Goal: Task Accomplishment & Management: Complete application form

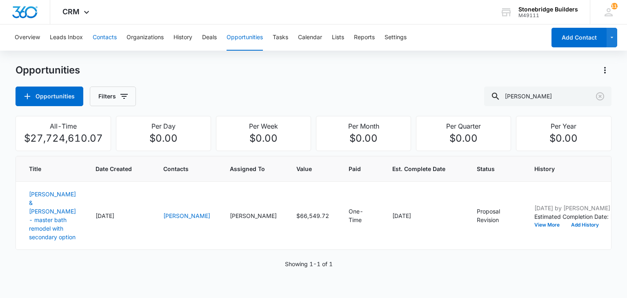
click at [101, 36] on button "Contacts" at bounding box center [105, 38] width 24 height 26
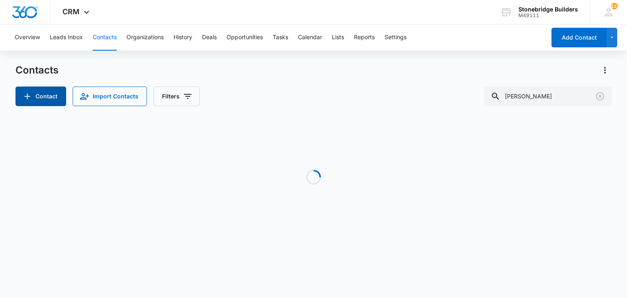
click at [52, 102] on button "Contact" at bounding box center [41, 97] width 51 height 20
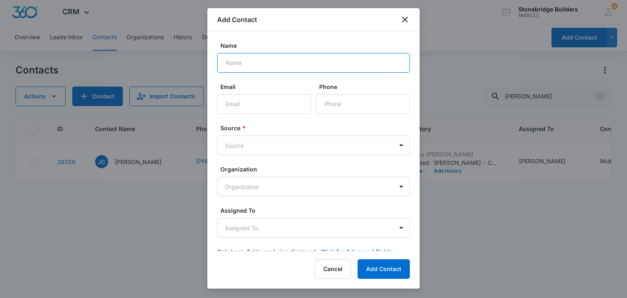
click at [234, 63] on input "Name" at bounding box center [313, 63] width 193 height 20
type input "[PERSON_NAME]"
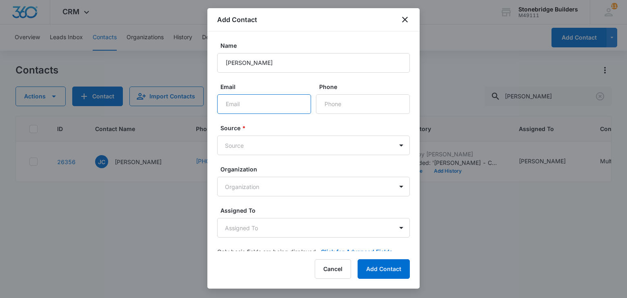
click at [264, 107] on input "Email" at bounding box center [264, 104] width 94 height 20
paste input "[EMAIL_ADDRESS][DOMAIN_NAME]"
type input "[EMAIL_ADDRESS][DOMAIN_NAME]"
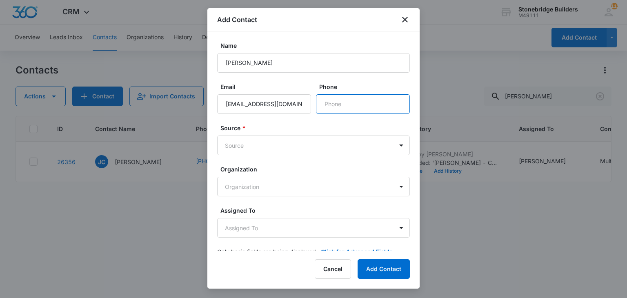
click at [329, 105] on input "Phone" at bounding box center [363, 104] width 94 height 20
paste input "[PHONE_NUMBER]"
type input "[PHONE_NUMBER]"
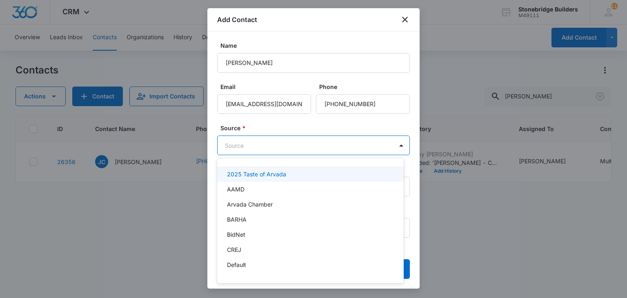
click at [266, 142] on body "CRM Apps Reputation Websites Forms CRM Email Social Content Ads Intelligence Fi…" at bounding box center [313, 149] width 627 height 298
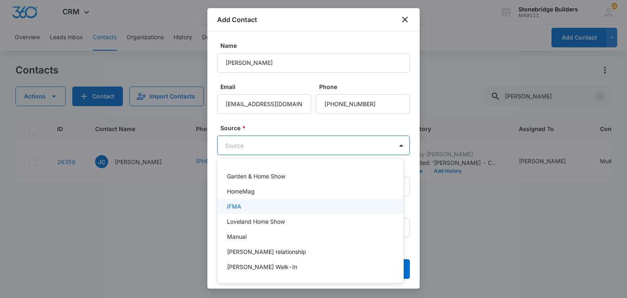
scroll to position [123, 0]
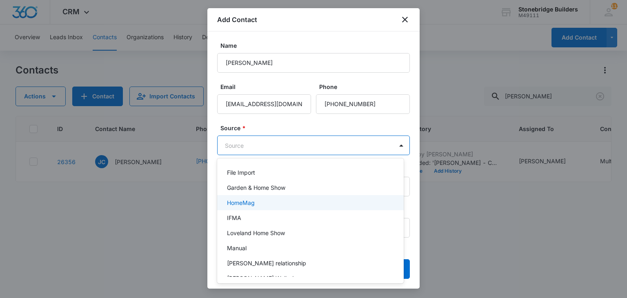
click at [260, 205] on div "HomeMag" at bounding box center [309, 203] width 165 height 9
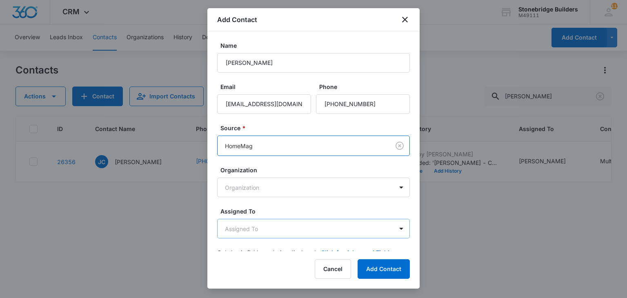
click at [264, 223] on body "CRM Apps Reputation Websites Forms CRM Email Social Content Ads Intelligence Fi…" at bounding box center [313, 149] width 627 height 298
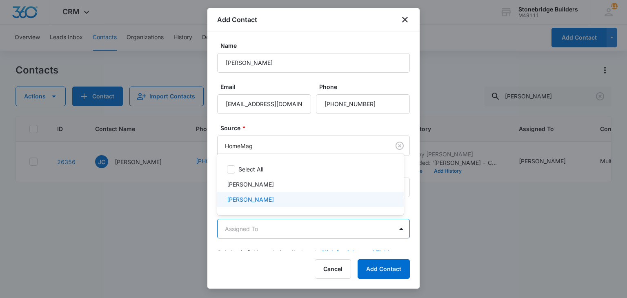
click at [264, 189] on div "[PERSON_NAME]" at bounding box center [310, 184] width 187 height 15
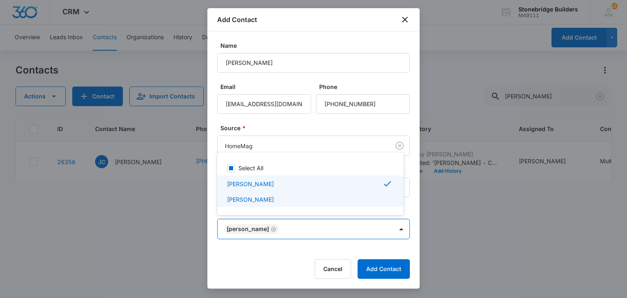
click at [320, 243] on div at bounding box center [313, 149] width 627 height 298
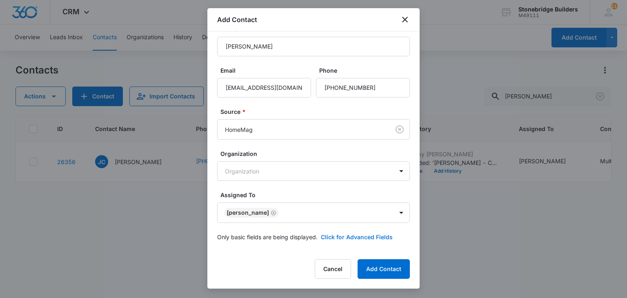
click at [321, 235] on button "Click for Advanced Fields" at bounding box center [357, 237] width 72 height 9
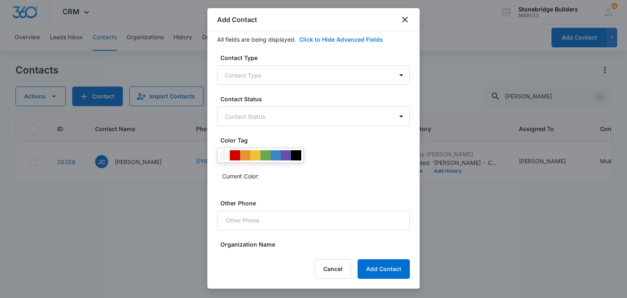
scroll to position [221, 0]
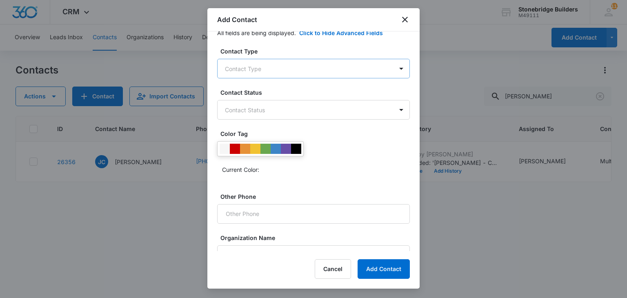
click at [254, 75] on body "CRM Apps Reputation Websites Forms CRM Email Social Content Ads Intelligence Fi…" at bounding box center [313, 149] width 627 height 298
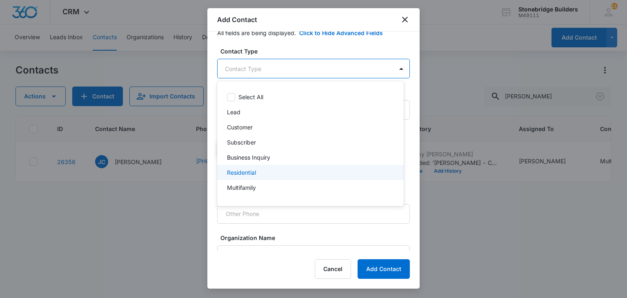
click at [247, 172] on p "Residential" at bounding box center [241, 172] width 29 height 9
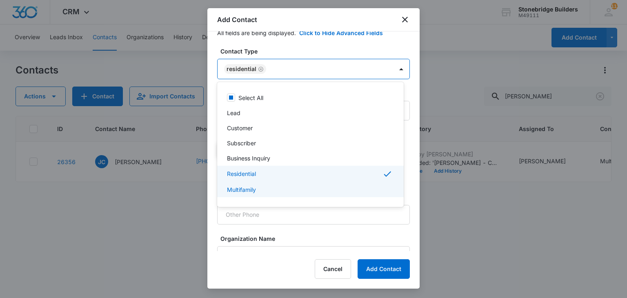
click at [308, 230] on div at bounding box center [313, 149] width 627 height 298
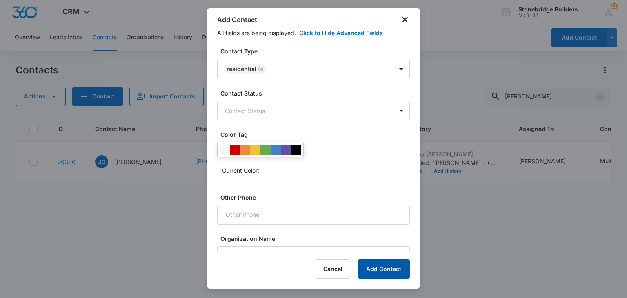
click at [379, 267] on button "Add Contact" at bounding box center [384, 269] width 52 height 20
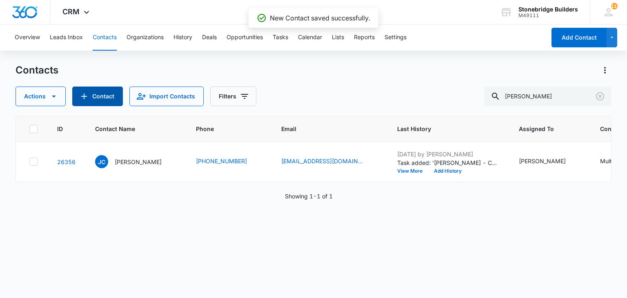
click at [94, 98] on button "Contact" at bounding box center [97, 97] width 51 height 20
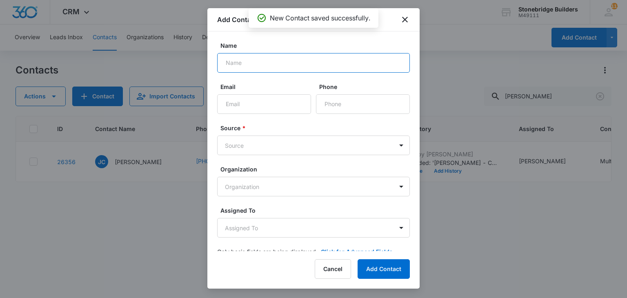
click at [258, 66] on input "Name" at bounding box center [313, 63] width 193 height 20
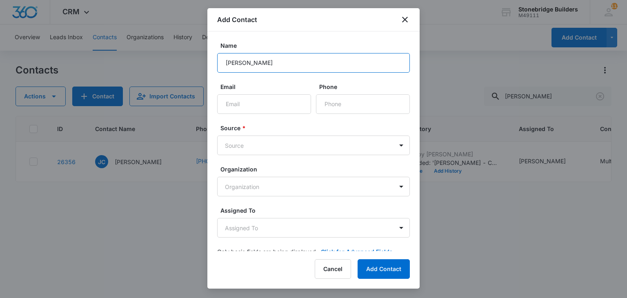
type input "[PERSON_NAME]"
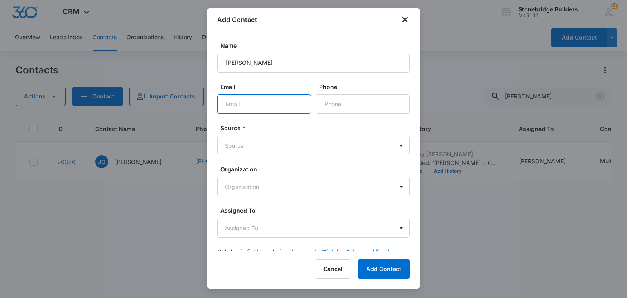
click at [255, 99] on input "Email" at bounding box center [264, 104] width 94 height 20
paste input "[EMAIL_ADDRESS][PERSON_NAME][DOMAIN_NAME]"
type input "[EMAIL_ADDRESS][PERSON_NAME][DOMAIN_NAME]"
click at [248, 147] on body "CRM Apps Reputation Websites Forms CRM Email Social Content Ads Intelligence Fi…" at bounding box center [313, 149] width 627 height 298
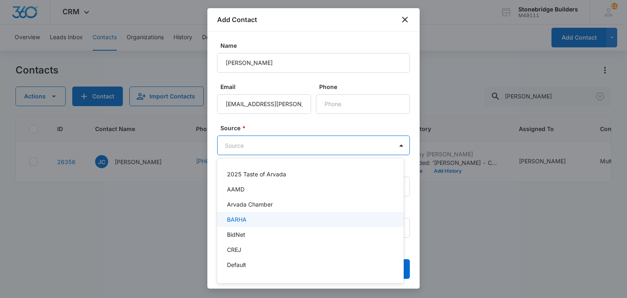
scroll to position [123, 0]
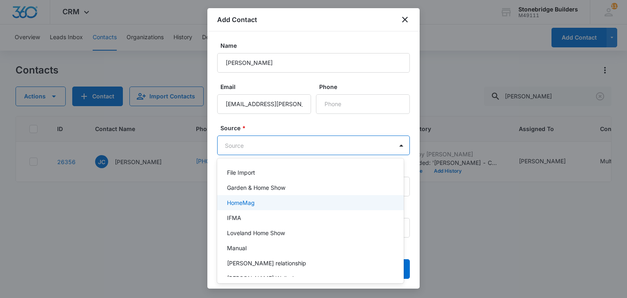
click at [257, 207] on div "HomeMag" at bounding box center [309, 203] width 165 height 9
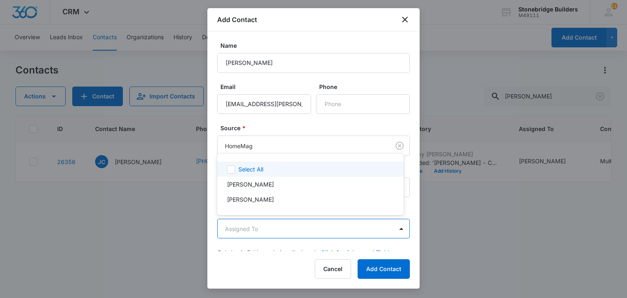
click at [260, 225] on body "CRM Apps Reputation Websites Forms CRM Email Social Content Ads Intelligence Fi…" at bounding box center [313, 149] width 627 height 298
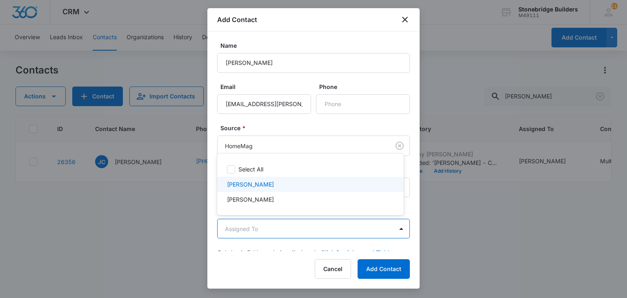
click at [265, 190] on div "[PERSON_NAME]" at bounding box center [310, 184] width 187 height 15
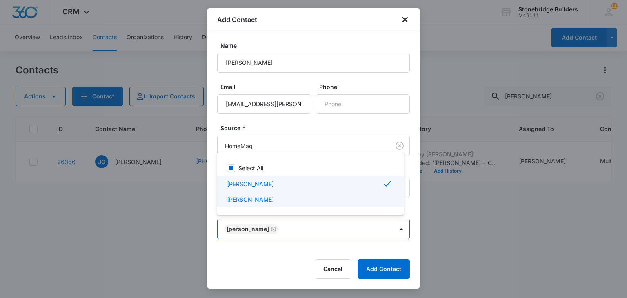
click at [317, 241] on div at bounding box center [313, 149] width 627 height 298
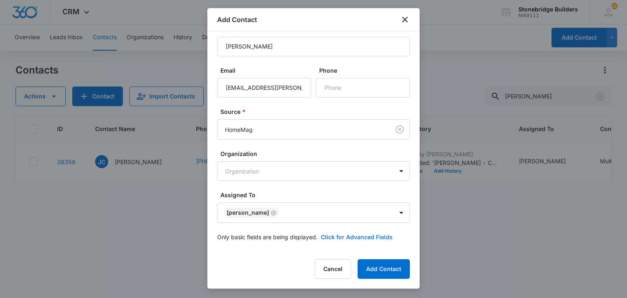
click at [329, 236] on button "Click for Advanced Fields" at bounding box center [357, 237] width 72 height 9
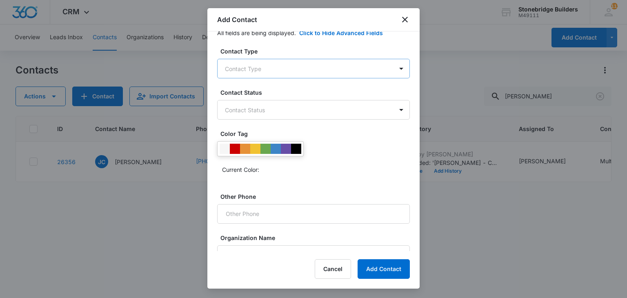
click at [257, 73] on body "CRM Apps Reputation Websites Forms CRM Email Social Content Ads Intelligence Fi…" at bounding box center [313, 149] width 627 height 298
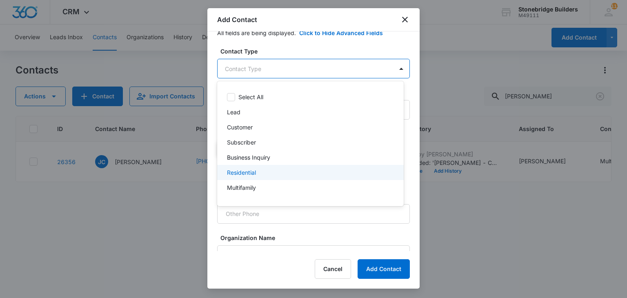
click at [252, 172] on p "Residential" at bounding box center [241, 172] width 29 height 9
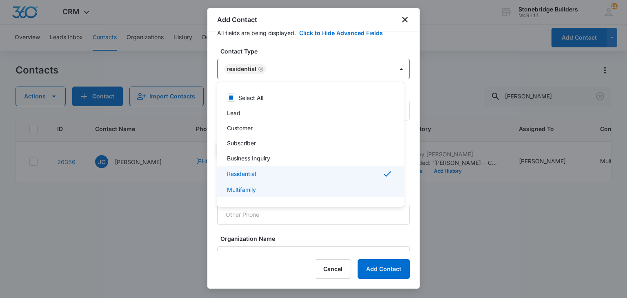
click at [351, 232] on div at bounding box center [313, 149] width 627 height 298
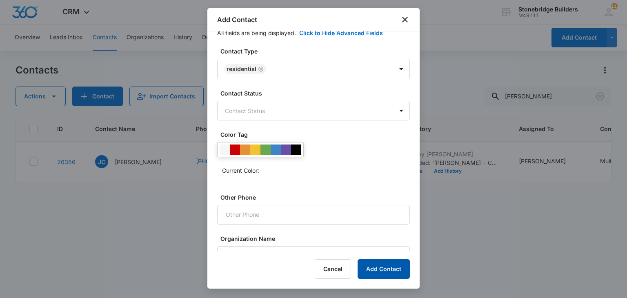
click at [366, 260] on button "Add Contact" at bounding box center [384, 269] width 52 height 20
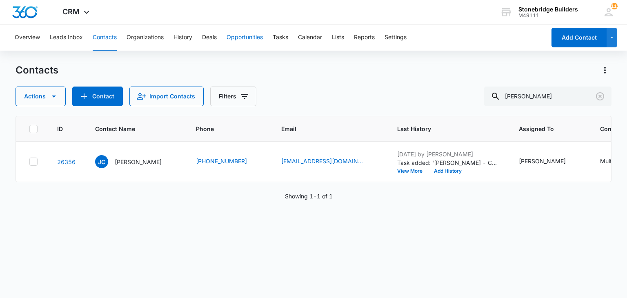
click at [235, 38] on button "Opportunities" at bounding box center [245, 38] width 36 height 26
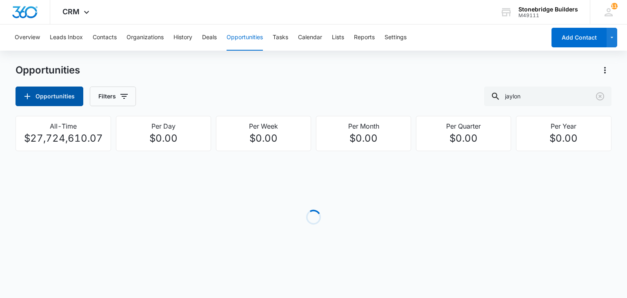
click at [60, 94] on button "Opportunities" at bounding box center [50, 97] width 68 height 20
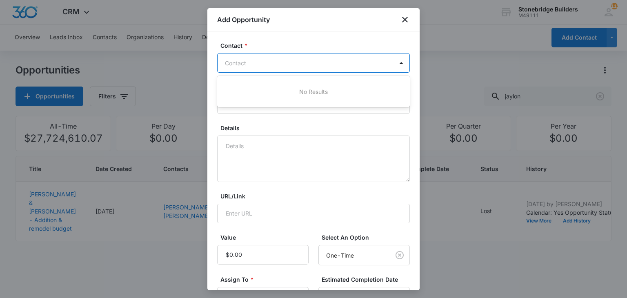
click at [256, 62] on div at bounding box center [308, 63] width 167 height 10
type input "piyush"
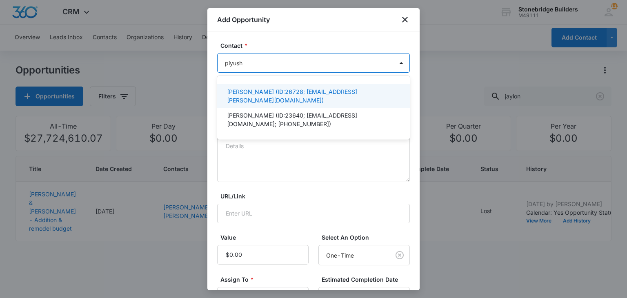
click at [253, 94] on p "[PERSON_NAME] (ID:26728; [EMAIL_ADDRESS][PERSON_NAME][DOMAIN_NAME])" at bounding box center [313, 95] width 172 height 17
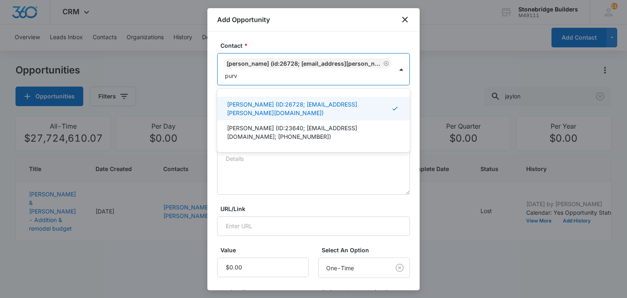
type input "purvi"
click at [257, 109] on p "[PERSON_NAME] (ID:26727; [EMAIL_ADDRESS][DOMAIN_NAME]; [PHONE_NUMBER])" at bounding box center [313, 108] width 172 height 17
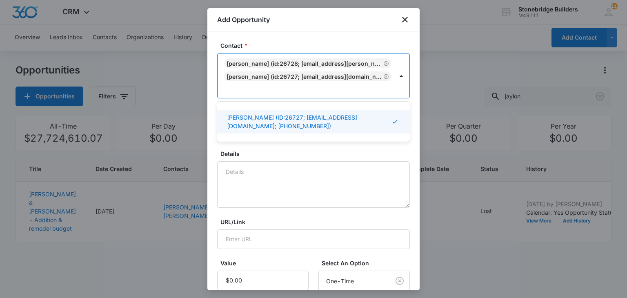
click at [263, 154] on label "Details" at bounding box center [317, 154] width 193 height 9
click at [263, 161] on textarea "Details" at bounding box center [313, 184] width 193 height 47
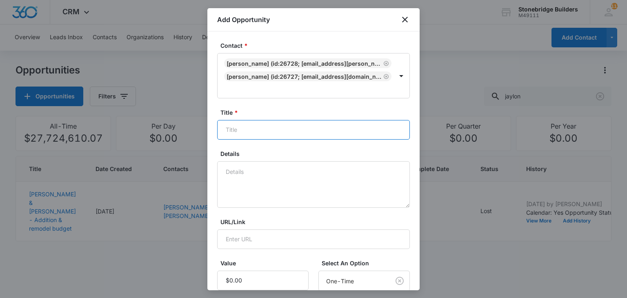
drag, startPoint x: 252, startPoint y: 135, endPoint x: 271, endPoint y: 123, distance: 22.4
click at [252, 135] on input "Title *" at bounding box center [313, 130] width 193 height 20
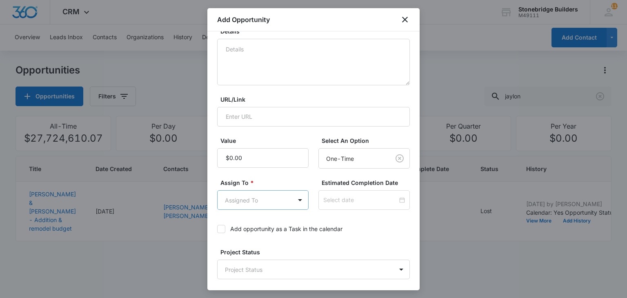
type input "[PERSON_NAME] & [PERSON_NAME] - Home remodel budget"
click at [253, 203] on body "CRM Apps Reputation Websites Forms CRM Email Social Content Ads Intelligence Fi…" at bounding box center [313, 149] width 627 height 298
click at [245, 258] on p "[PERSON_NAME]" at bounding box center [250, 258] width 47 height 9
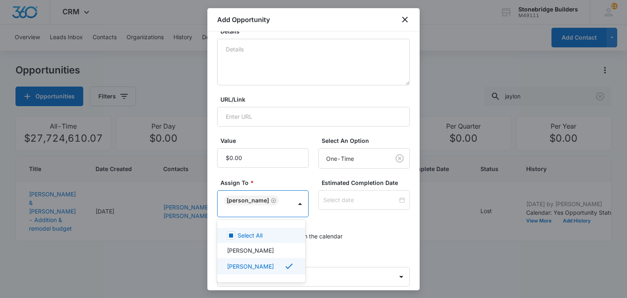
click at [357, 200] on div at bounding box center [313, 149] width 627 height 298
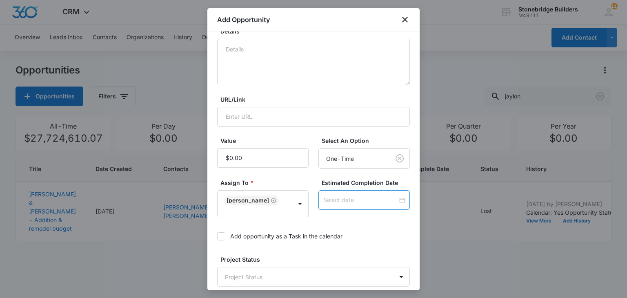
click at [350, 201] on input at bounding box center [361, 200] width 74 height 9
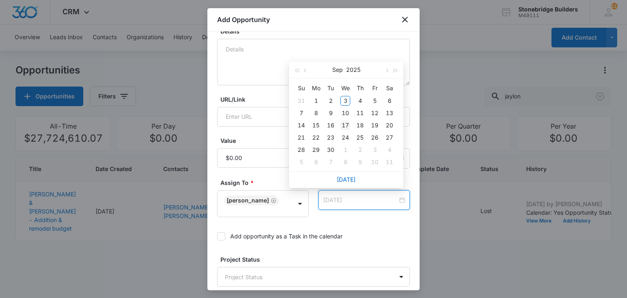
type input "[DATE]"
click at [346, 127] on div "17" at bounding box center [346, 125] width 10 height 10
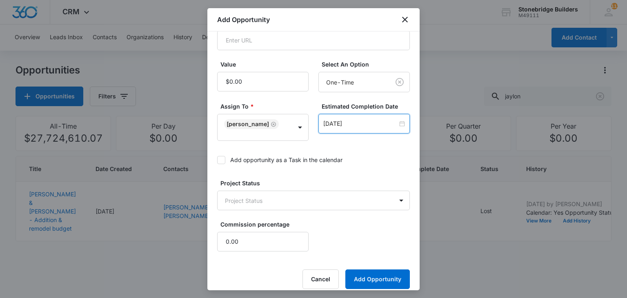
scroll to position [204, 0]
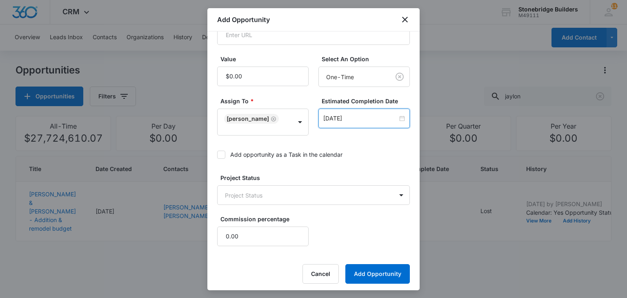
click at [222, 156] on icon at bounding box center [221, 154] width 7 height 7
click at [217, 155] on input "Add opportunity as a Task in the calendar" at bounding box center [217, 155] width 0 height 0
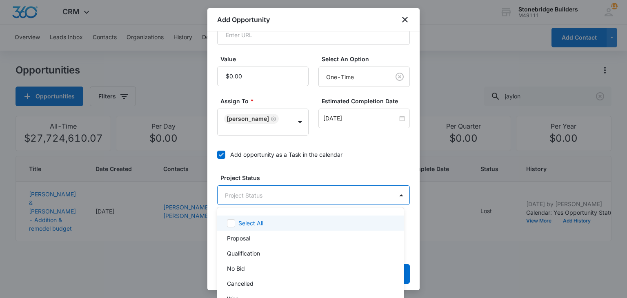
click at [264, 197] on body "CRM Apps Reputation Websites Forms CRM Email Social Content Ads Intelligence Fi…" at bounding box center [313, 149] width 627 height 298
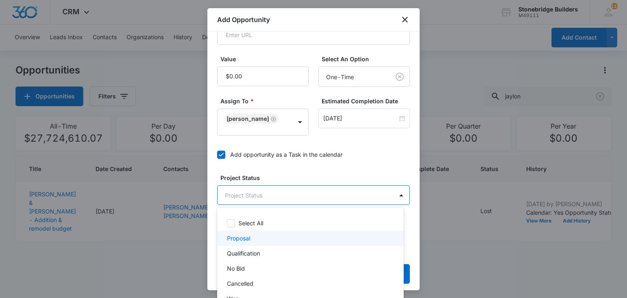
click at [254, 237] on div "Proposal" at bounding box center [309, 238] width 165 height 9
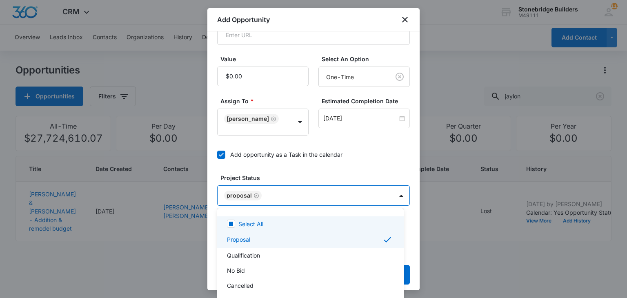
click at [291, 176] on div at bounding box center [313, 149] width 627 height 298
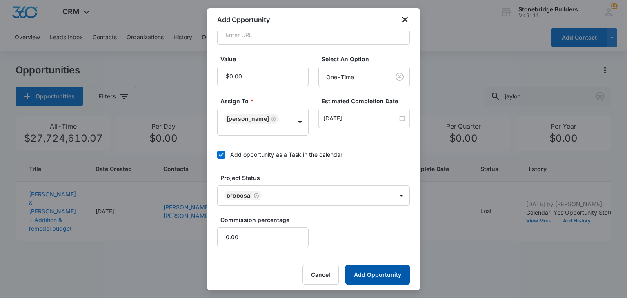
click at [375, 268] on button "Add Opportunity" at bounding box center [378, 275] width 65 height 20
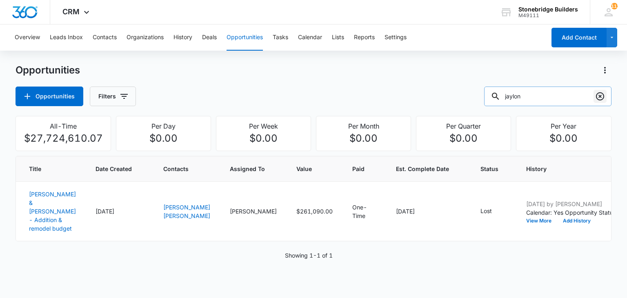
click at [598, 93] on icon "Clear" at bounding box center [601, 96] width 10 height 10
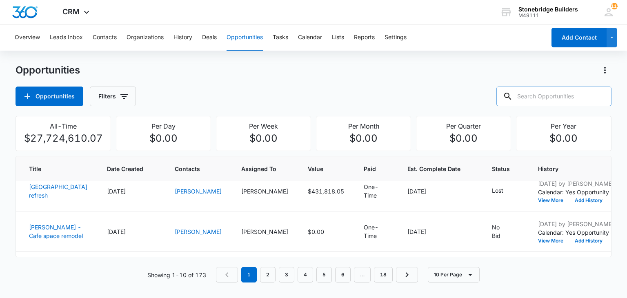
click at [534, 99] on input "text" at bounding box center [554, 97] width 115 height 20
type input "kans"
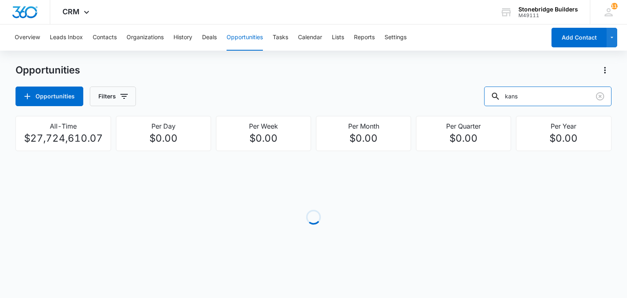
scroll to position [0, 0]
